Goal: Communication & Community: Answer question/provide support

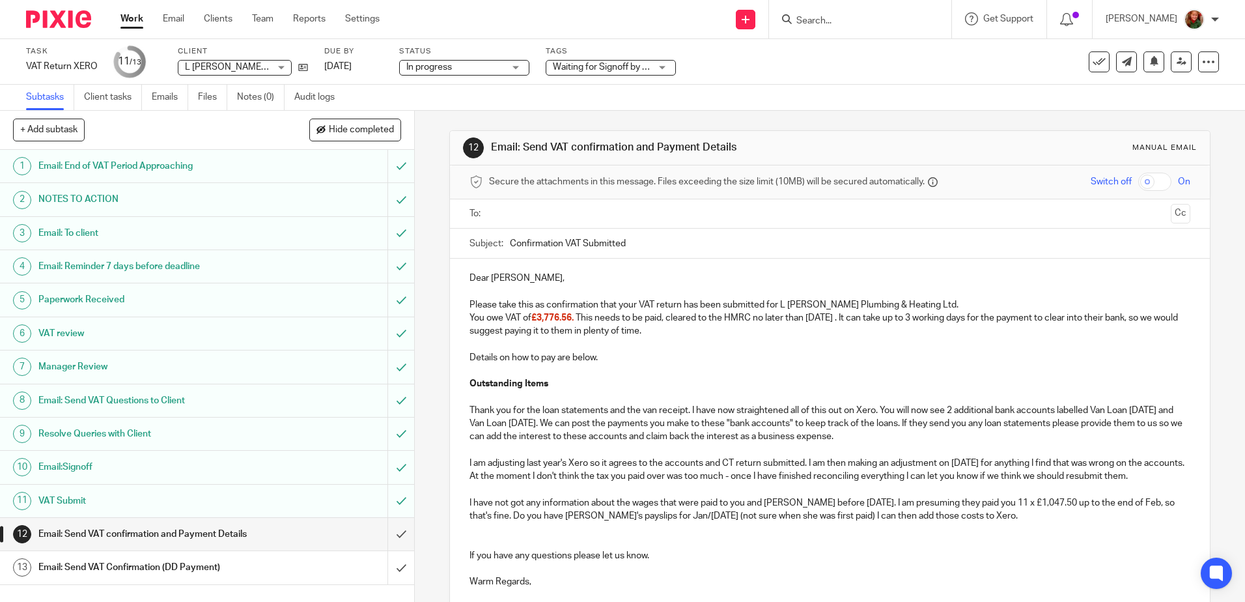
scroll to position [232, 0]
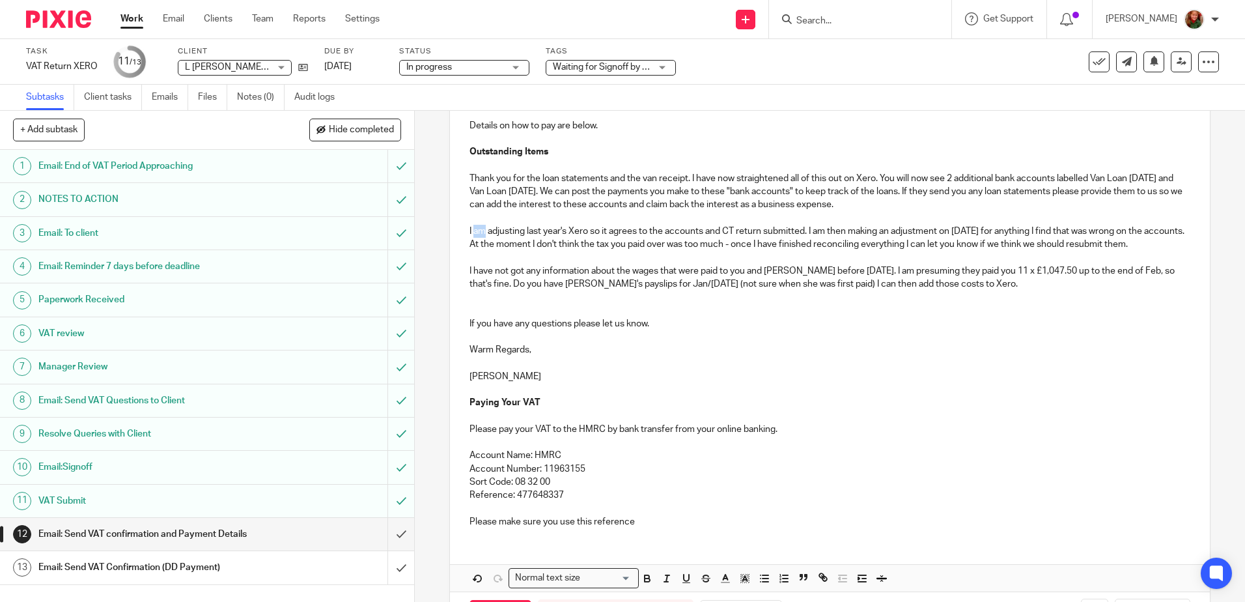
drag, startPoint x: 471, startPoint y: 231, endPoint x: 482, endPoint y: 231, distance: 11.7
click at [482, 231] on p "I am adjusting last year's Xero so it agrees to the accounts and CT return subm…" at bounding box center [829, 238] width 720 height 27
click at [529, 231] on p "I have adjusting last year's Xero so it agrees to the accounts and CT return su…" at bounding box center [829, 238] width 720 height 27
drag, startPoint x: 816, startPoint y: 230, endPoint x: 829, endPoint y: 230, distance: 13.0
click at [829, 230] on p "I have adjusted last year's Xero so it agrees to the accounts and CT return sub…" at bounding box center [829, 238] width 720 height 27
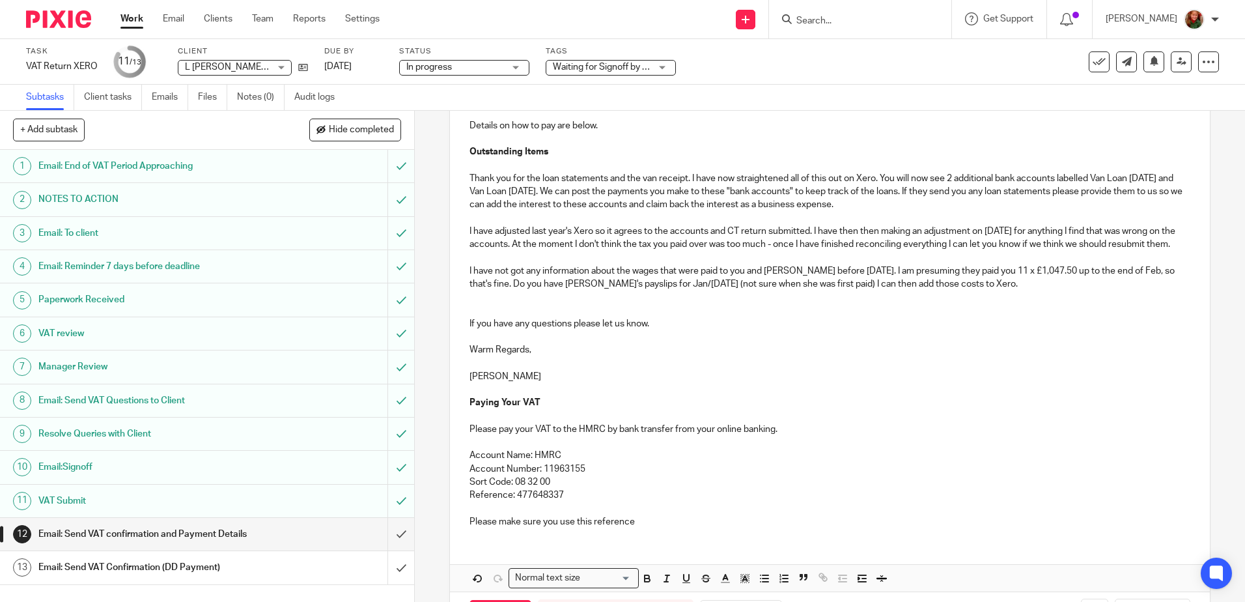
click at [880, 232] on p "I have adjusted last year's Xero so it agrees to the accounts and CT return sub…" at bounding box center [829, 238] width 720 height 27
click at [887, 232] on p "I have adjusted last year's Xero so it agrees to the accounts and CT return sub…" at bounding box center [829, 238] width 720 height 27
click at [1088, 232] on p "I have adjusted last year's Xero so it agrees to the accounts and CT return sub…" at bounding box center [829, 238] width 720 height 27
drag, startPoint x: 536, startPoint y: 242, endPoint x: 554, endPoint y: 253, distance: 21.0
click at [554, 251] on p "I have adjusted last year's Xero so it agrees to the accounts and CT return sub…" at bounding box center [829, 238] width 720 height 27
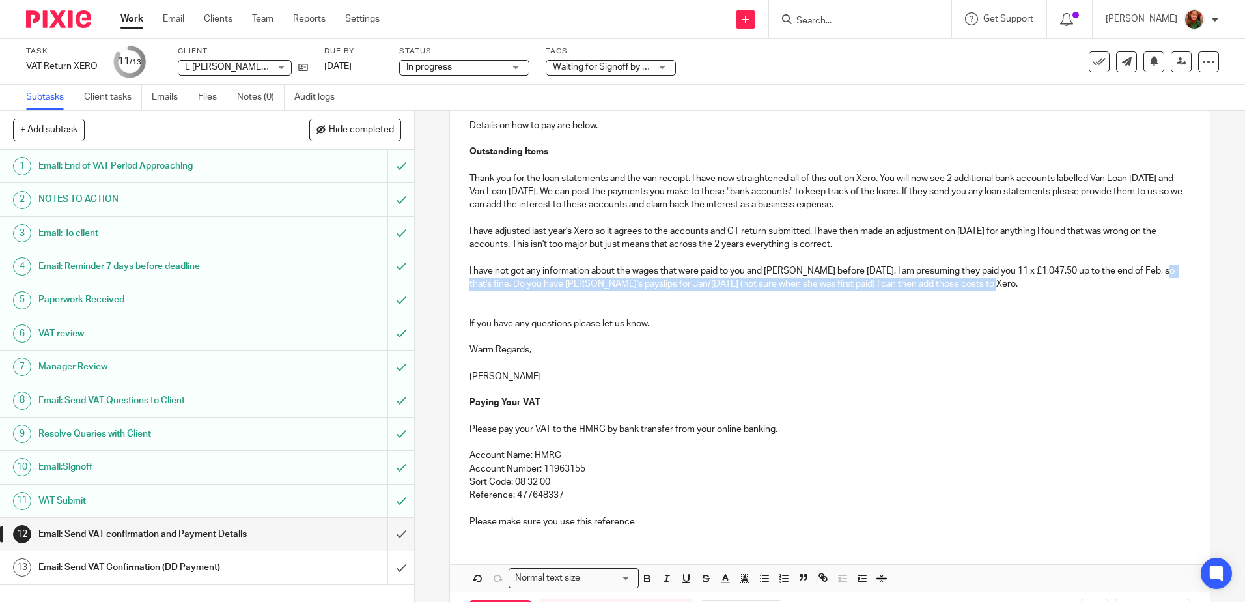
drag, startPoint x: 466, startPoint y: 283, endPoint x: 1029, endPoint y: 283, distance: 562.5
click at [1029, 283] on p "I have not got any information about the wages that were paid to you and [PERSO…" at bounding box center [829, 277] width 720 height 27
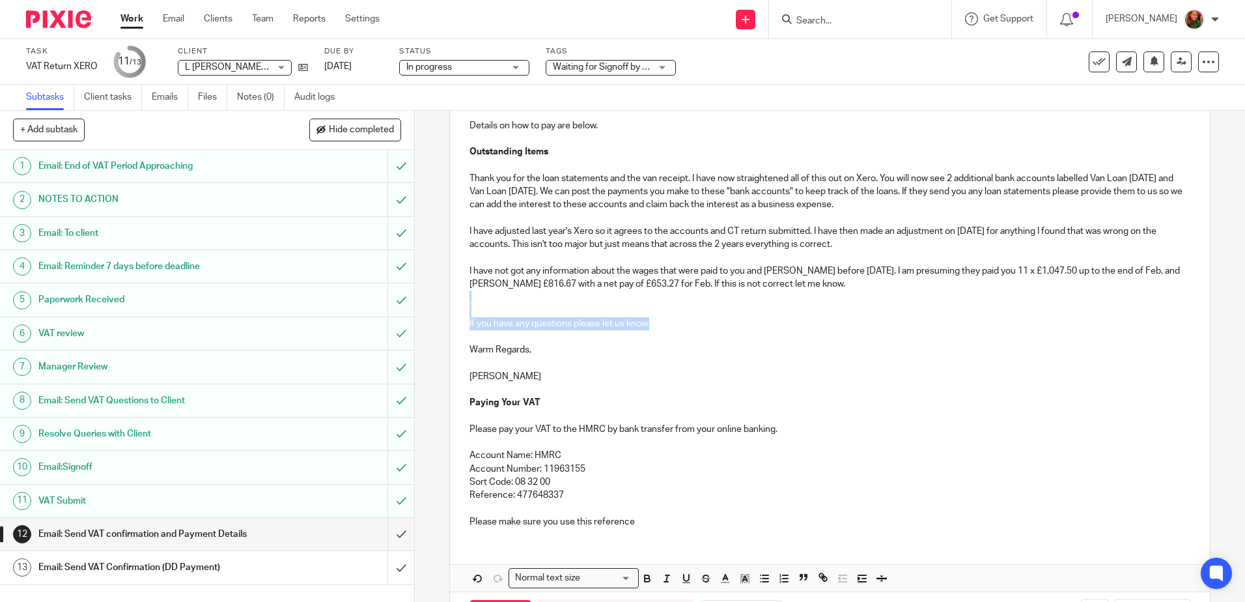
drag, startPoint x: 697, startPoint y: 325, endPoint x: 497, endPoint y: 301, distance: 200.7
click at [497, 301] on div "Dear [PERSON_NAME], Please take this as confirmation that your VAT return has b…" at bounding box center [829, 282] width 759 height 511
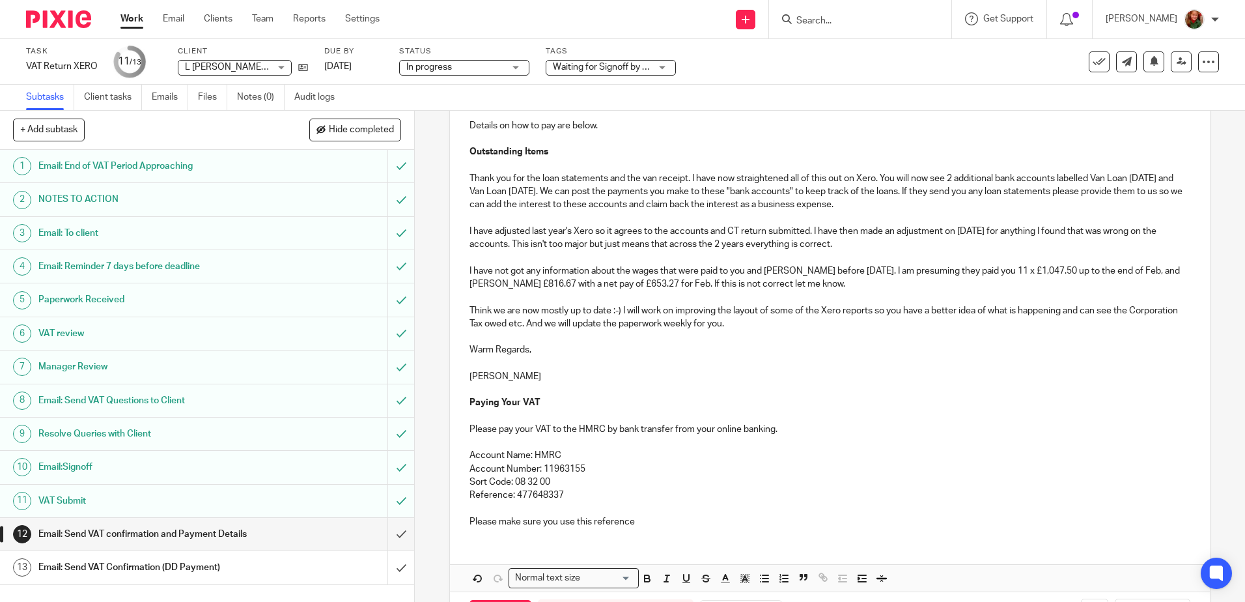
scroll to position [284, 0]
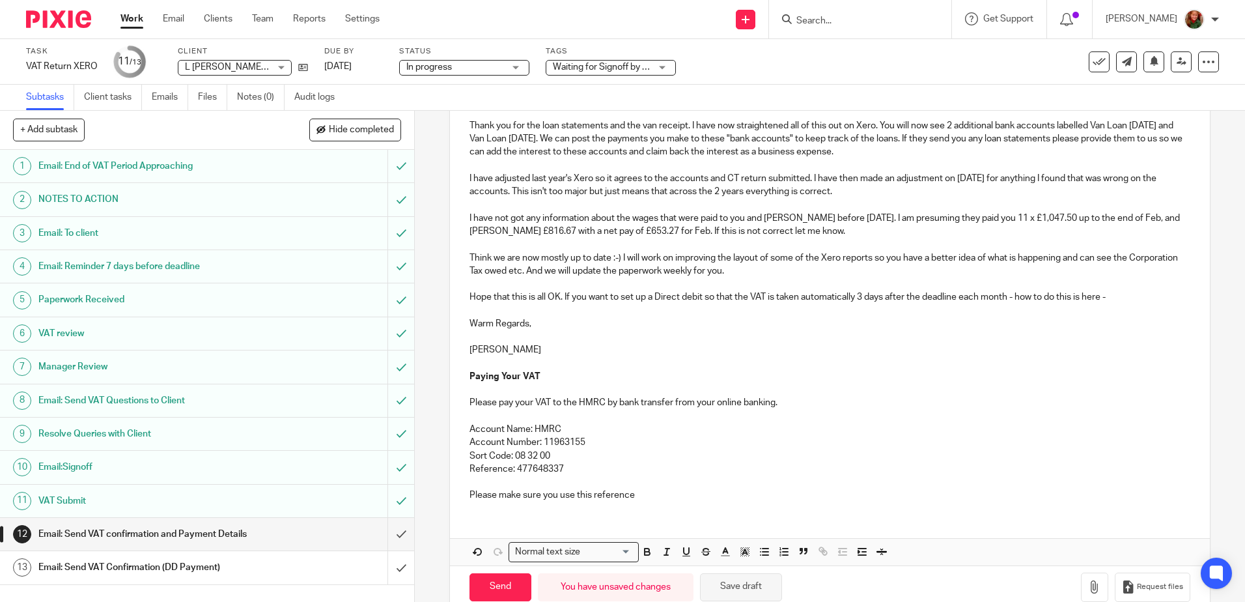
click at [749, 583] on button "Save draft" at bounding box center [741, 587] width 82 height 28
click at [1122, 298] on p "Hope that this is all OK. If you want to set up a Direct debit so that the VAT …" at bounding box center [829, 296] width 720 height 13
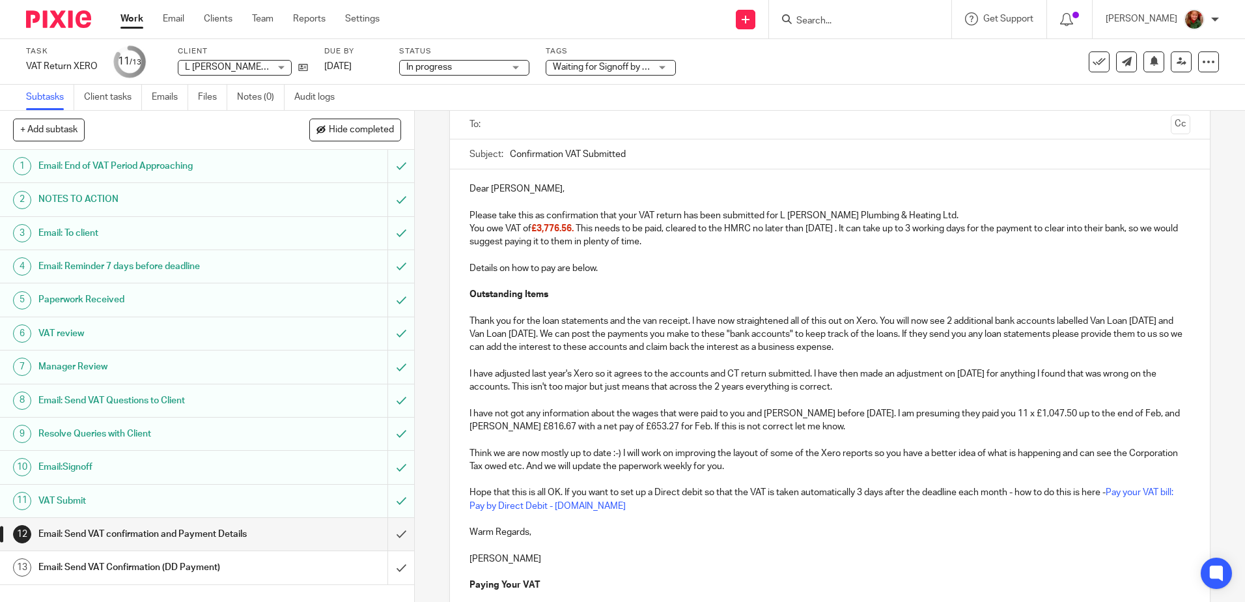
scroll to position [0, 0]
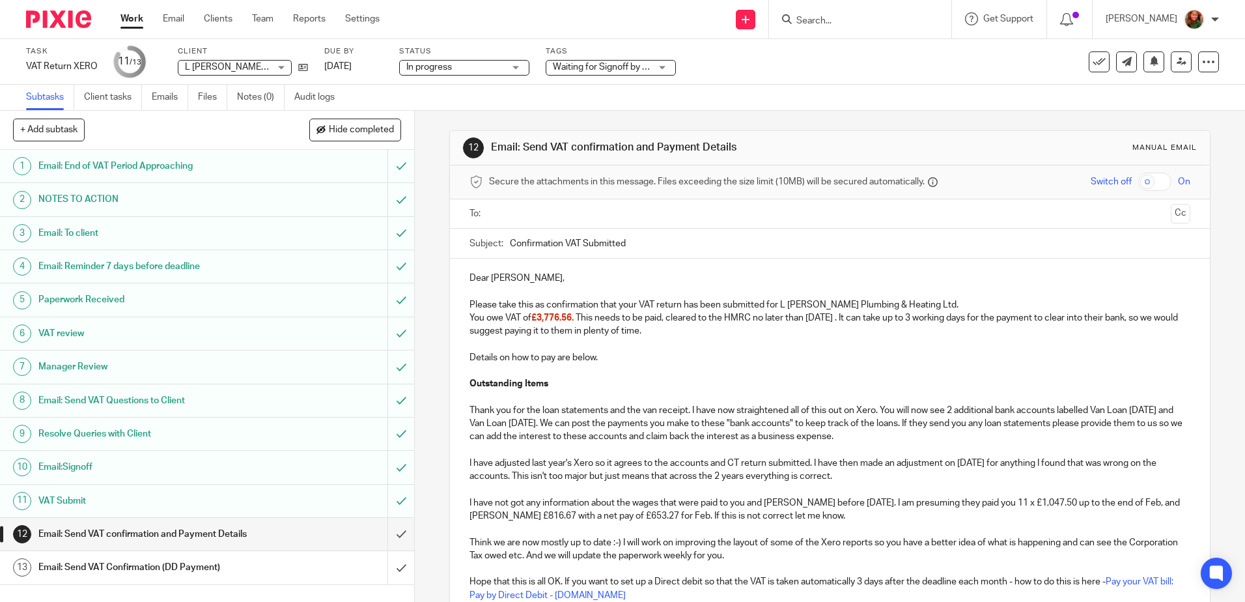
click at [603, 212] on input "text" at bounding box center [828, 213] width 671 height 15
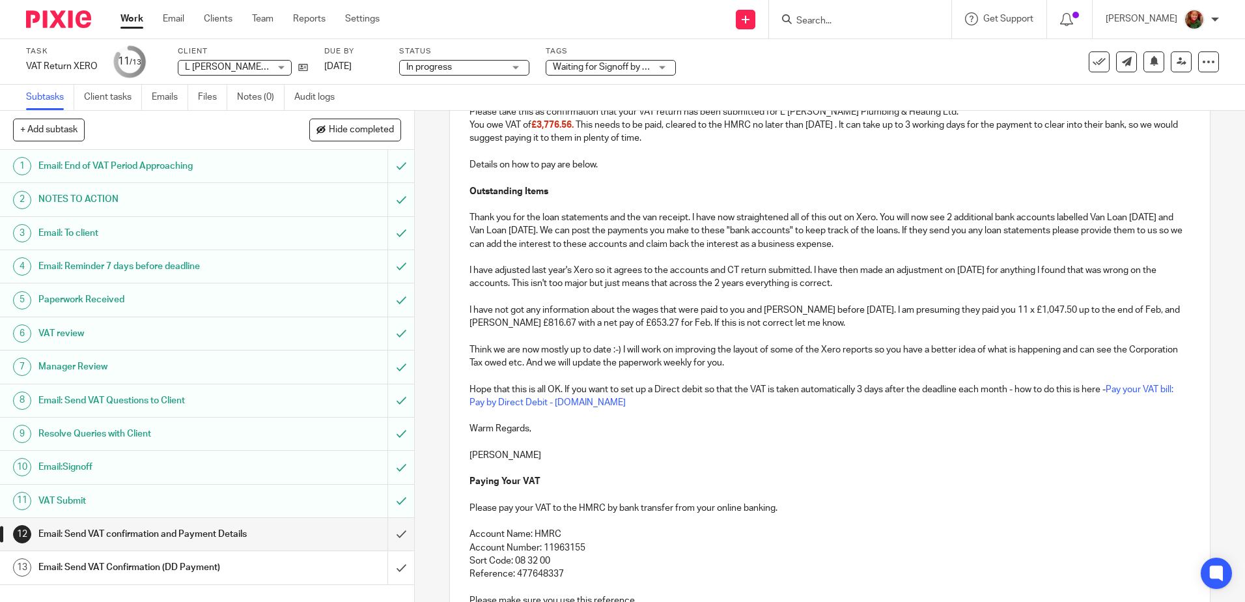
click at [807, 271] on p "I have adjusted last year's Xero so it agrees to the accounts and CT return sub…" at bounding box center [829, 277] width 720 height 27
click at [1062, 351] on p "Think we are now mostly up to date :-) I will work on improving the layout of s…" at bounding box center [829, 356] width 720 height 27
click at [755, 363] on p "Think we are now mostly up to date :-) I will work on improving the layout of s…" at bounding box center [829, 356] width 720 height 27
click at [648, 402] on p "Hope that this is all OK. If you want to set up a Direct debit so that the VAT …" at bounding box center [829, 396] width 720 height 27
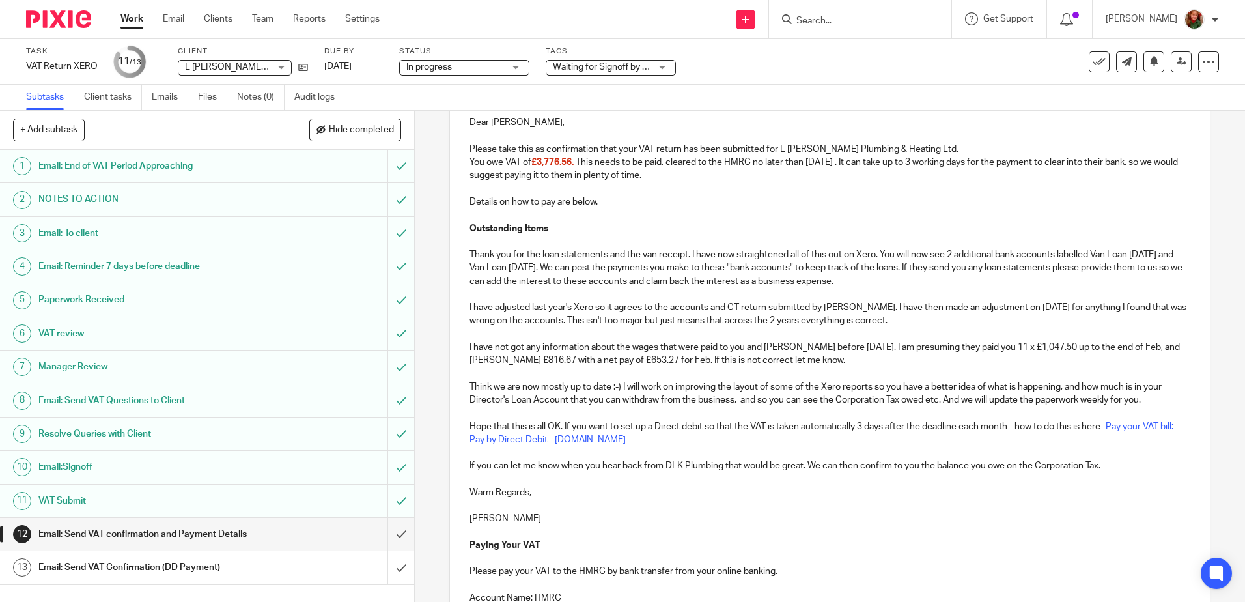
scroll to position [223, 0]
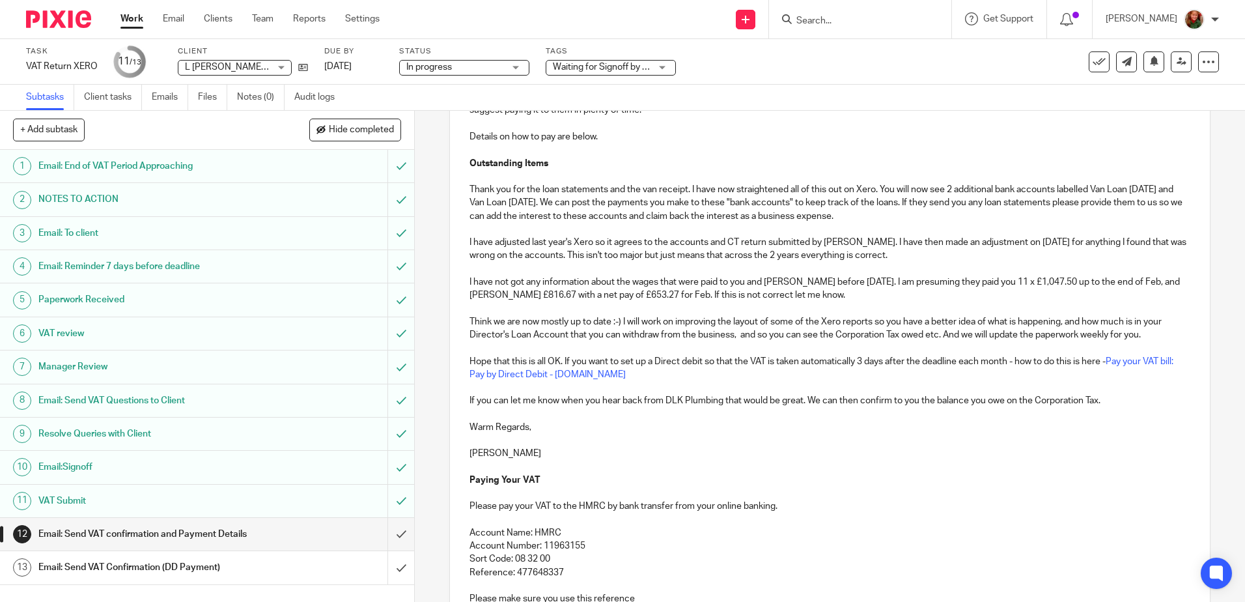
click at [610, 377] on p "Hope that this is all OK. If you want to set up a Direct debit so that the VAT …" at bounding box center [829, 368] width 720 height 27
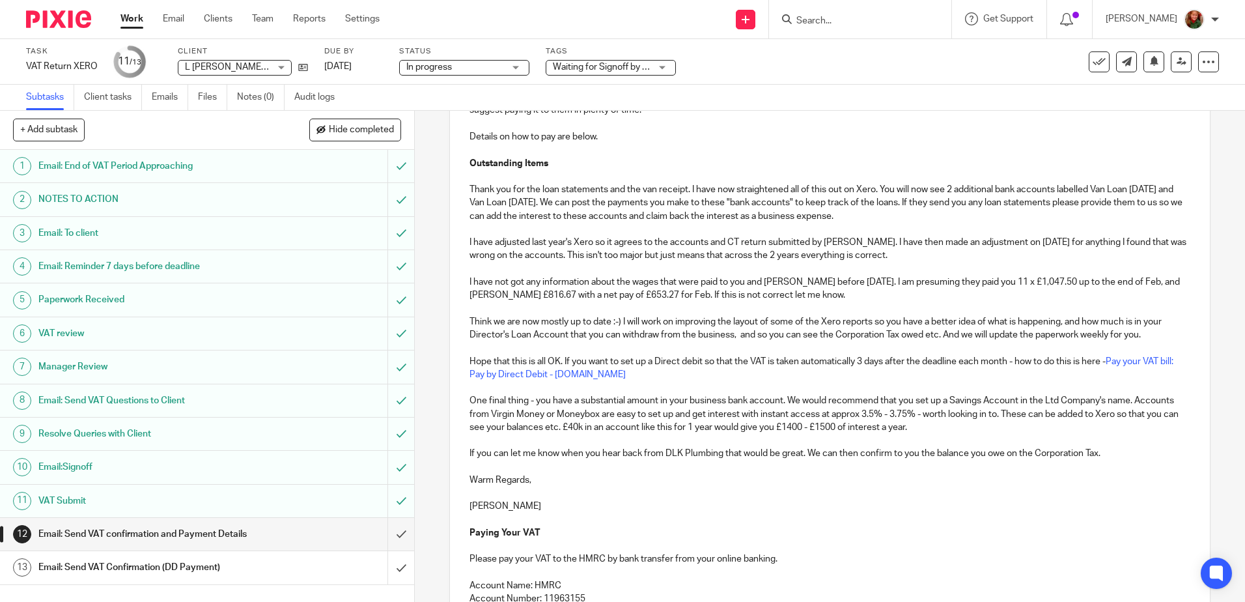
scroll to position [406, 0]
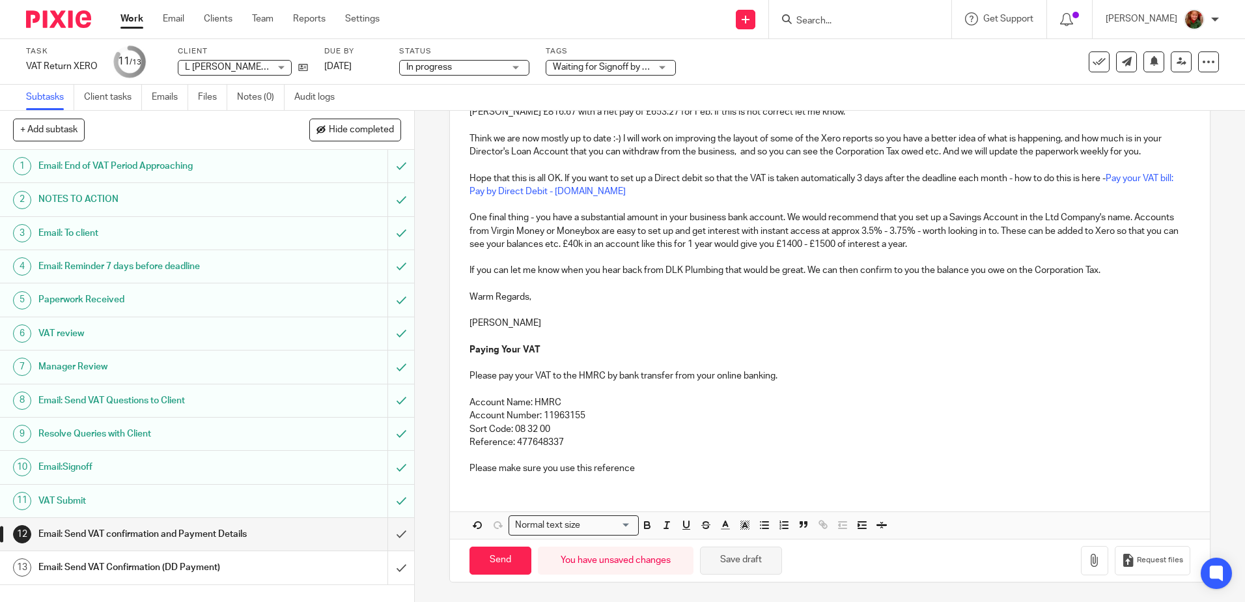
click at [722, 561] on button "Save draft" at bounding box center [741, 560] width 82 height 28
click at [493, 564] on input "Send" at bounding box center [500, 560] width 62 height 28
type input "Sent"
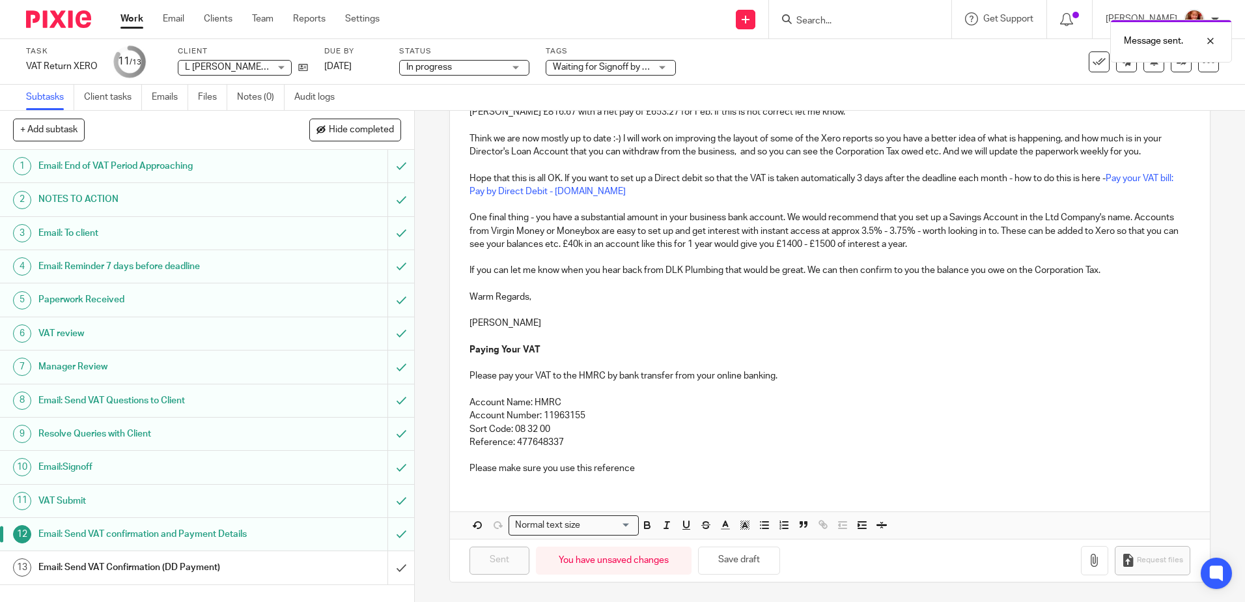
click at [619, 64] on span "Waiting for Signoff by Email" at bounding box center [608, 66] width 111 height 9
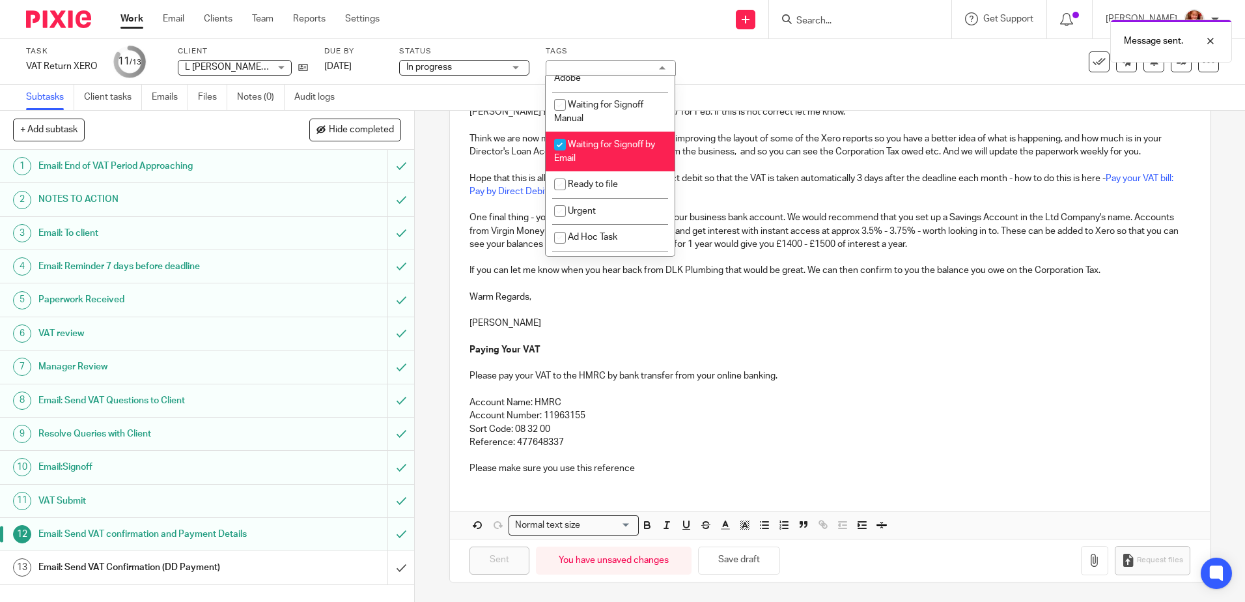
click at [613, 152] on li "Waiting for Signoff by Email" at bounding box center [610, 152] width 129 height 40
checkbox input "false"
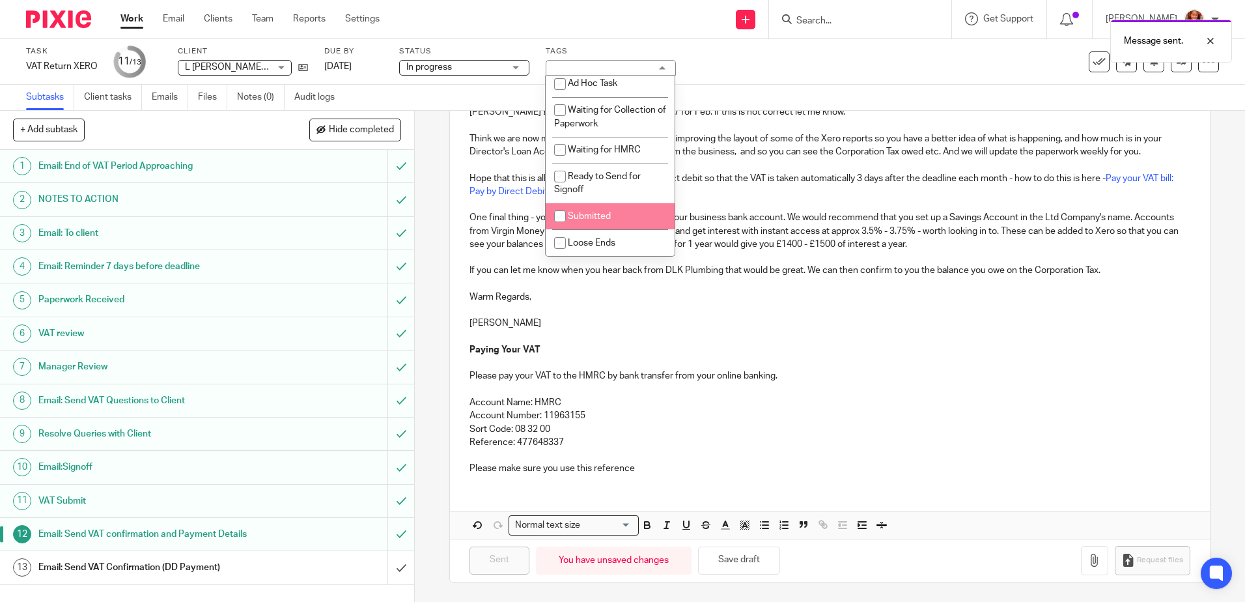
click at [620, 206] on li "Submitted" at bounding box center [610, 216] width 129 height 27
checkbox input "true"
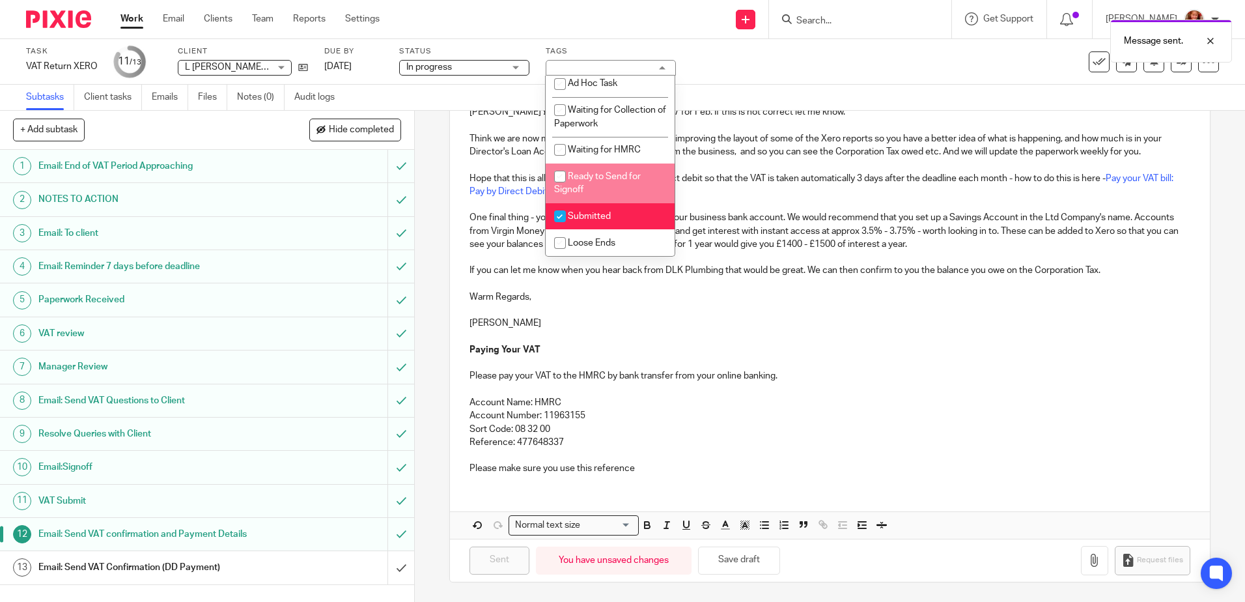
click at [790, 54] on div "Message sent." at bounding box center [926, 37] width 609 height 49
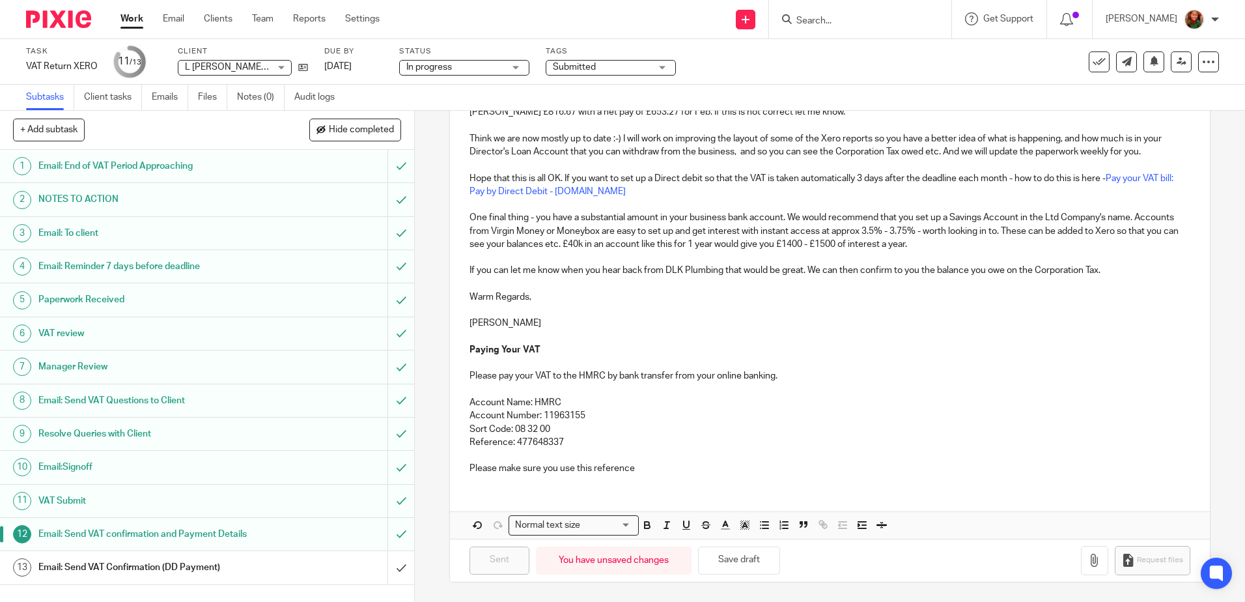
click at [490, 70] on span "In progress" at bounding box center [455, 68] width 98 height 14
click at [490, 70] on div "In progress In progress" at bounding box center [464, 68] width 130 height 16
click at [491, 72] on span "In progress" at bounding box center [455, 68] width 98 height 14
click at [820, 100] on div "Subtasks Client tasks Emails Files Notes (0) Audit logs" at bounding box center [622, 98] width 1245 height 26
click at [1092, 67] on icon at bounding box center [1098, 61] width 13 height 13
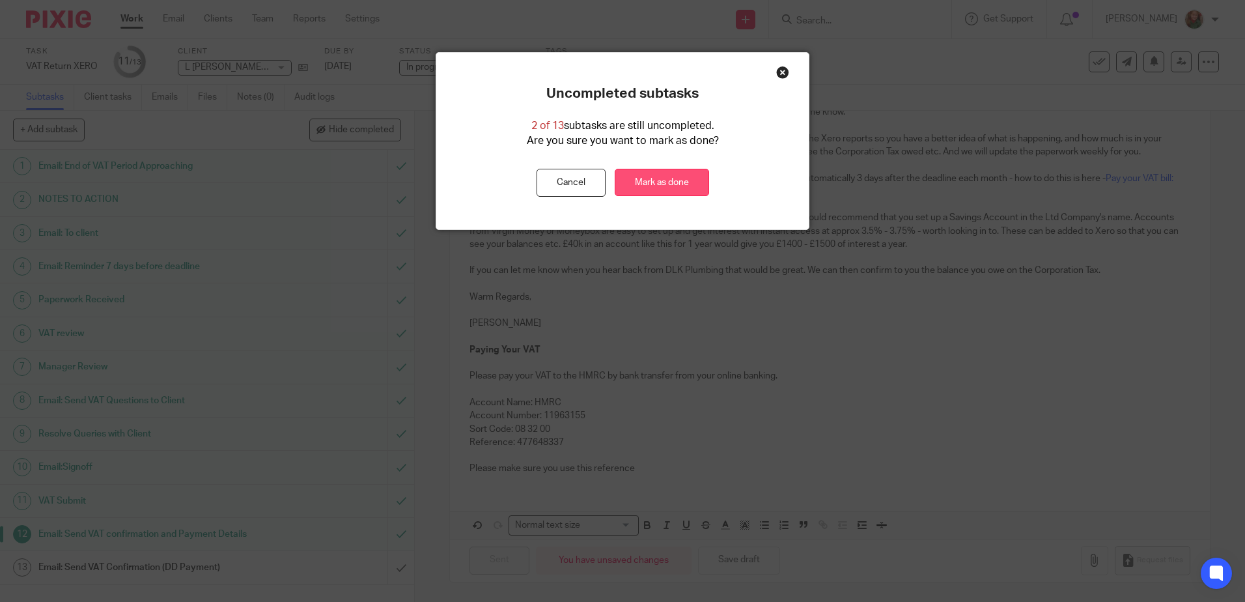
click at [640, 187] on link "Mark as done" at bounding box center [662, 183] width 94 height 28
